Goal: Information Seeking & Learning: Check status

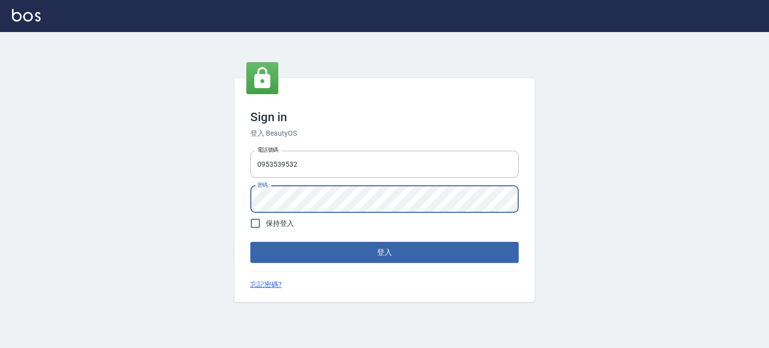
click at [250, 242] on button "登入" at bounding box center [384, 252] width 268 height 21
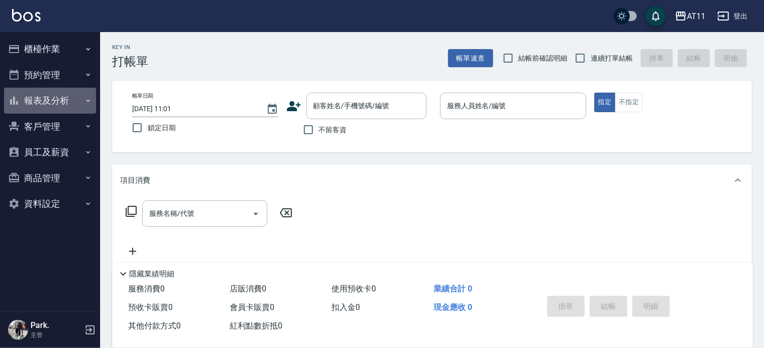
click at [58, 108] on button "報表及分析" at bounding box center [50, 101] width 92 height 26
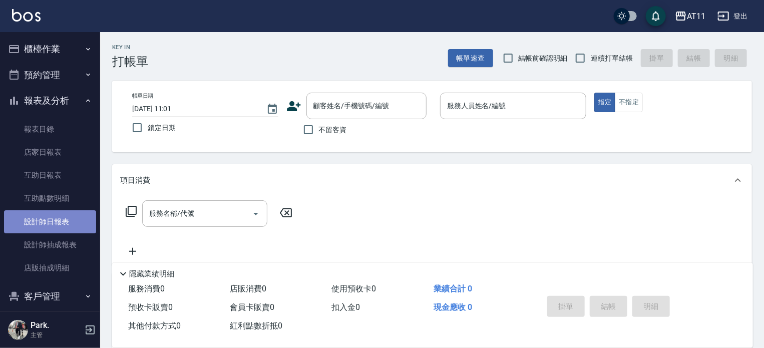
click at [65, 226] on link "設計師日報表" at bounding box center [50, 221] width 92 height 23
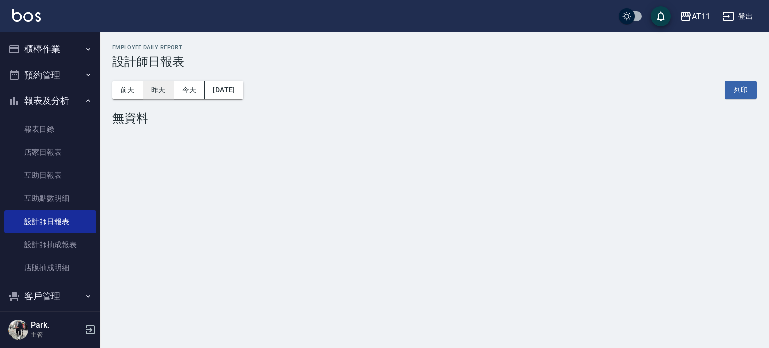
click at [156, 89] on button "昨天" at bounding box center [158, 90] width 31 height 19
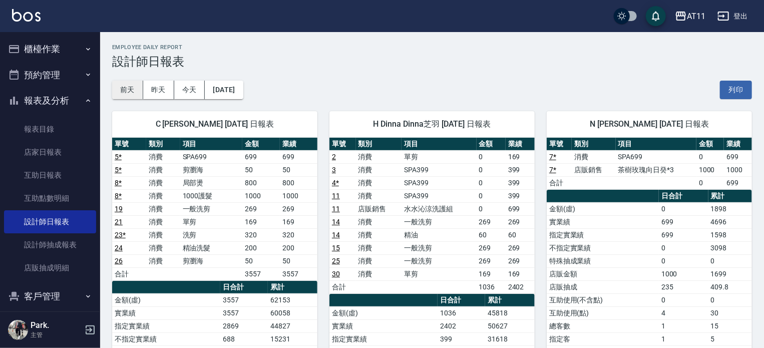
click at [133, 88] on button "前天" at bounding box center [127, 90] width 31 height 19
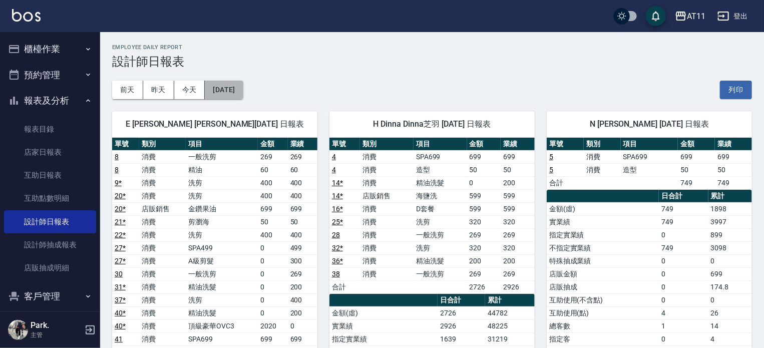
click at [210, 83] on button "[DATE]" at bounding box center [224, 90] width 38 height 19
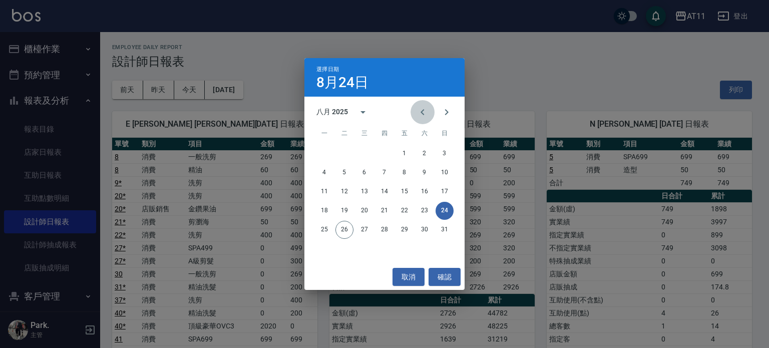
drag, startPoint x: 422, startPoint y: 116, endPoint x: 407, endPoint y: 118, distance: 15.6
click at [422, 115] on icon "Previous month" at bounding box center [422, 112] width 12 height 12
click at [422, 212] on button "26" at bounding box center [424, 211] width 18 height 18
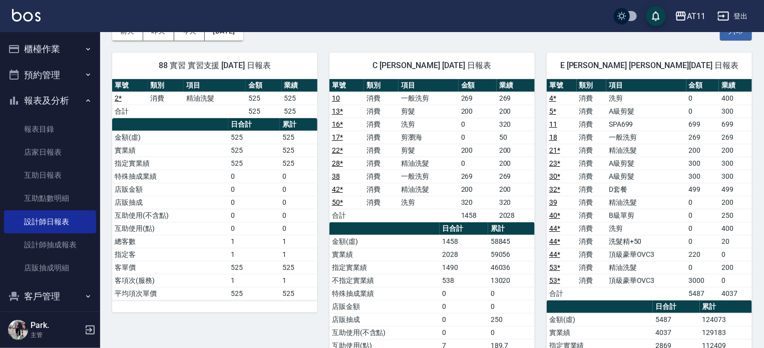
scroll to position [150, 0]
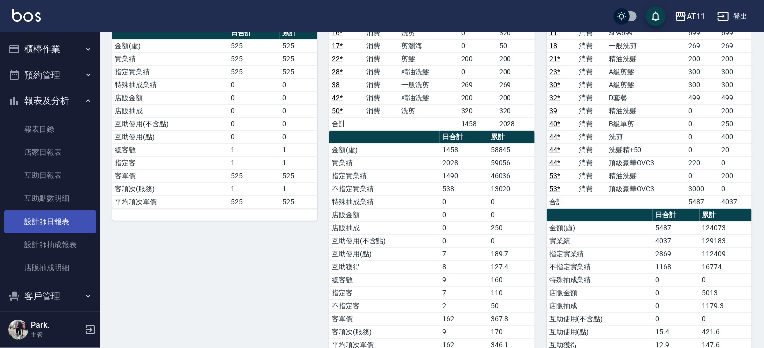
click at [59, 210] on link "設計師日報表" at bounding box center [50, 221] width 92 height 23
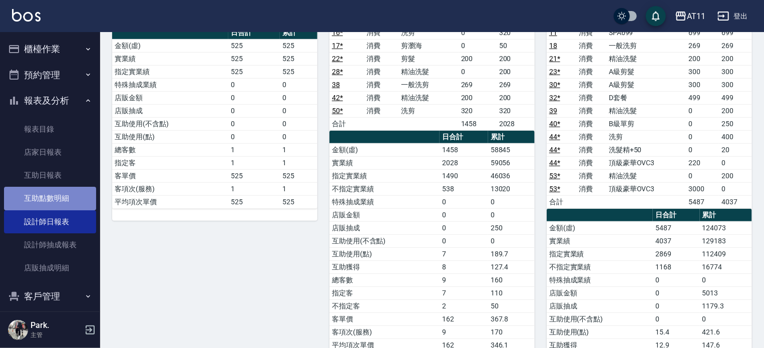
click at [60, 203] on link "互助點數明細" at bounding box center [50, 198] width 92 height 23
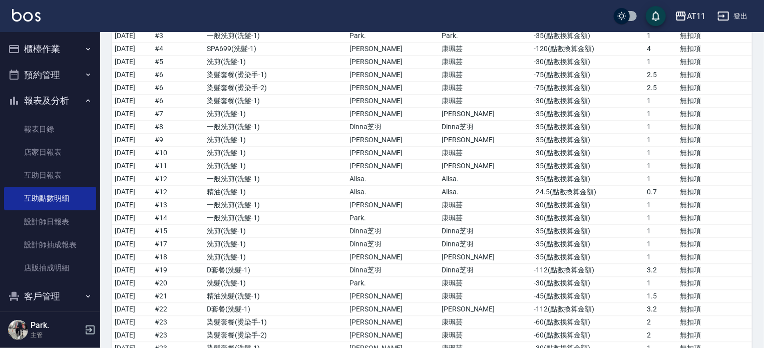
scroll to position [1201, 0]
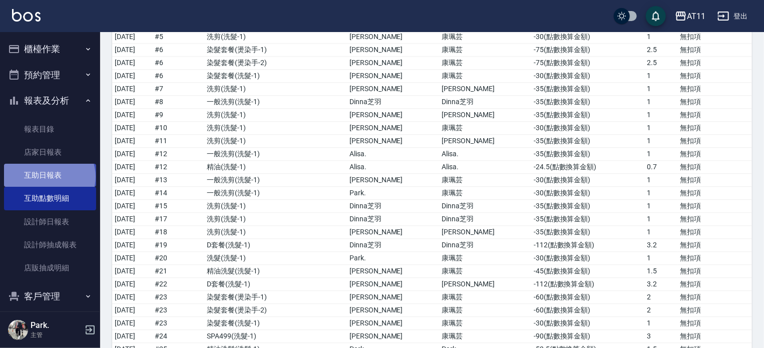
click at [49, 177] on link "互助日報表" at bounding box center [50, 175] width 92 height 23
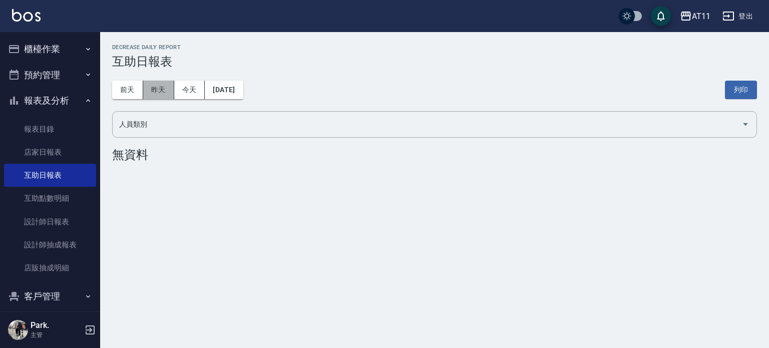
click at [166, 84] on button "昨天" at bounding box center [158, 90] width 31 height 19
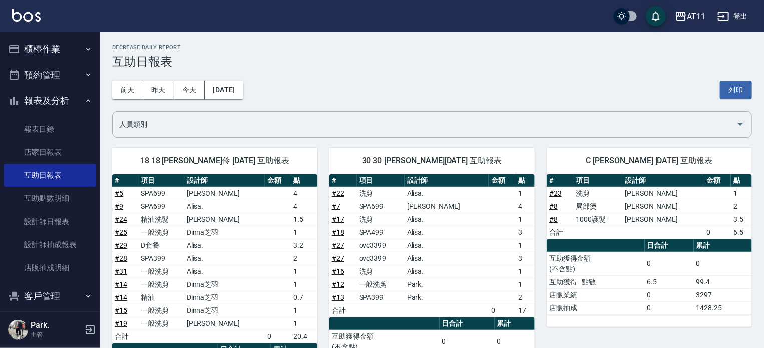
click at [738, 17] on button "登出" at bounding box center [732, 16] width 39 height 19
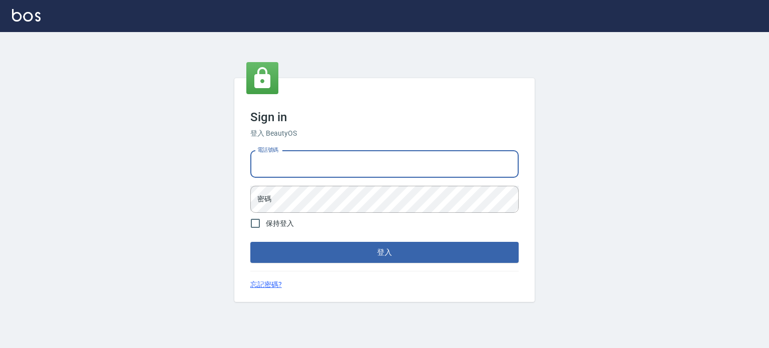
drag, startPoint x: 0, startPoint y: 0, endPoint x: 370, endPoint y: 168, distance: 406.4
click at [370, 168] on input "電話號碼" at bounding box center [384, 164] width 268 height 27
type input "0"
type input "0953539532"
click at [250, 242] on button "登入" at bounding box center [384, 252] width 268 height 21
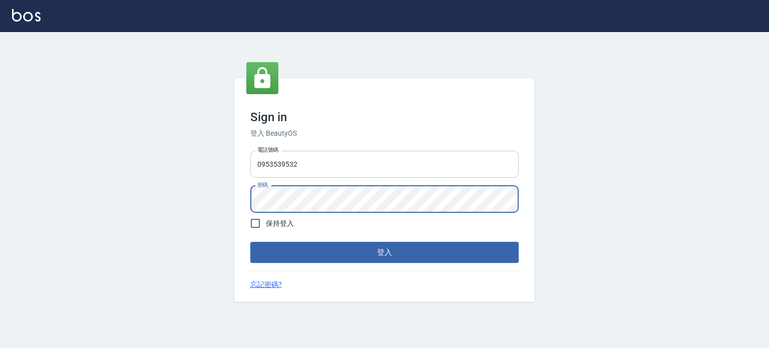
click at [250, 242] on button "登入" at bounding box center [384, 252] width 268 height 21
